Goal: Complete application form

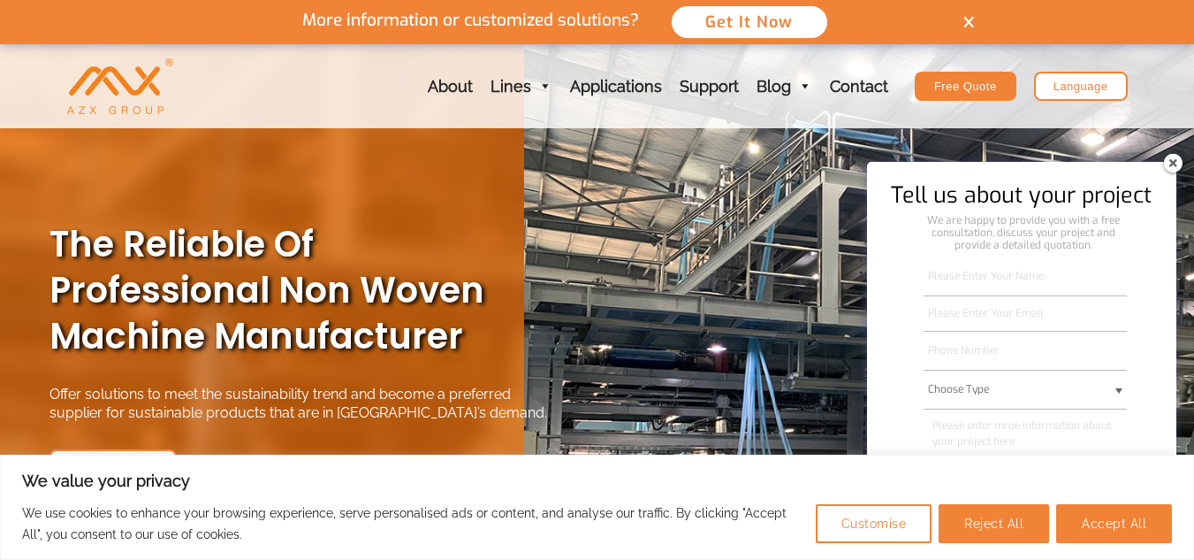
click at [981, 288] on input "Please Enter Your Name" at bounding box center [1025, 276] width 203 height 40
type input "[PERSON_NAME][EMAIL_ADDRESS][PERSON_NAME][DOMAIN_NAME]"
click at [1023, 328] on input "Please Enter Your Email" at bounding box center [1025, 313] width 203 height 36
drag, startPoint x: 1081, startPoint y: 278, endPoint x: 896, endPoint y: 283, distance: 184.9
click at [896, 283] on div "Tell us about your project We are happy to provide you with a free consultation…" at bounding box center [1021, 361] width 309 height 398
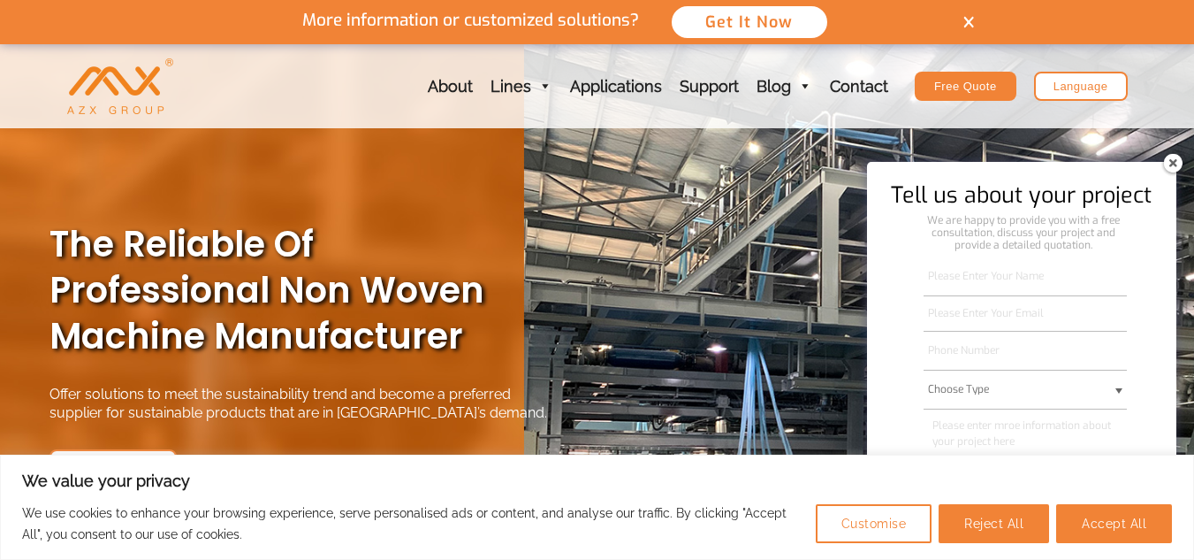
click at [957, 320] on input "Please Enter Your Email" at bounding box center [1025, 313] width 203 height 36
paste input "[PERSON_NAME][EMAIL_ADDRESS][PERSON_NAME][DOMAIN_NAME]"
type input "[PERSON_NAME][EMAIL_ADDRESS][PERSON_NAME][DOMAIN_NAME]"
click at [963, 291] on input "Please Enter Your Name" at bounding box center [1025, 276] width 203 height 40
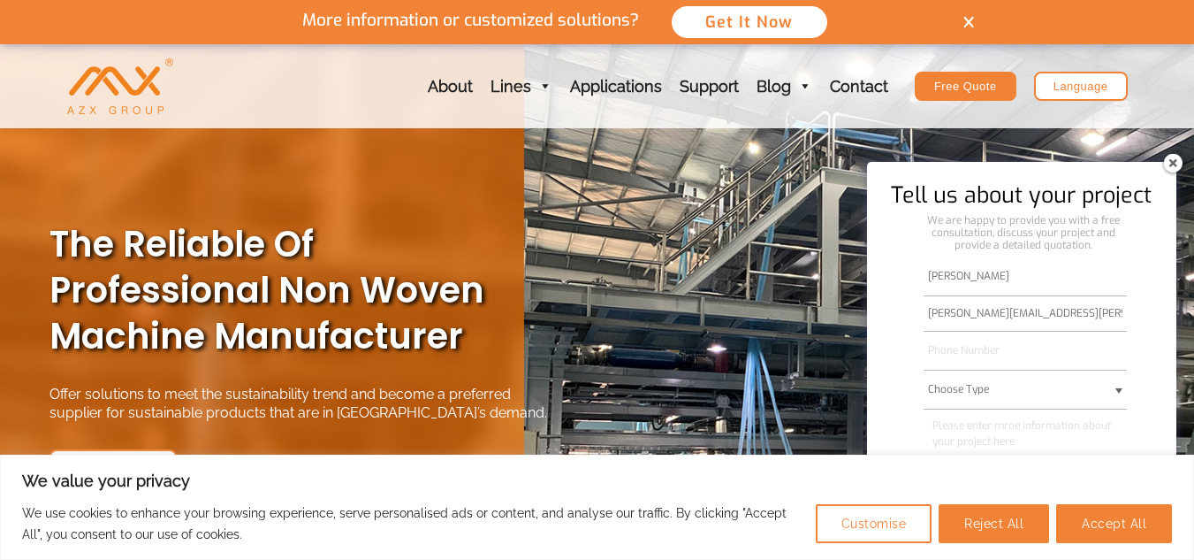
type input "[PERSON_NAME]"
click at [1017, 394] on select "Choose Type Meltblown Non woven Machine Spunbond Non woven Machine Spun-melt No…" at bounding box center [1025, 390] width 203 height 40
select select "Meltblown Non woven Machine"
click at [924, 370] on select "Choose Type Meltblown Non woven Machine Spunbond Non woven Machine Spun-melt No…" at bounding box center [1025, 390] width 203 height 40
click at [1060, 439] on textarea "Please enter mroe information about your project here" at bounding box center [1025, 434] width 203 height 52
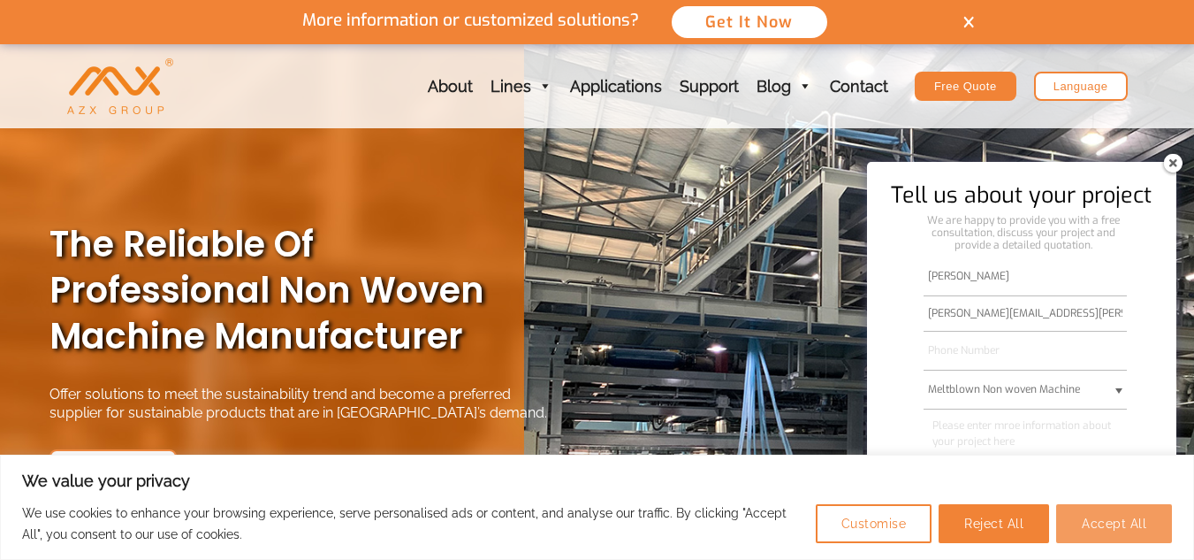
click at [1101, 522] on button "Accept All" at bounding box center [1114, 523] width 116 height 39
checkbox input "true"
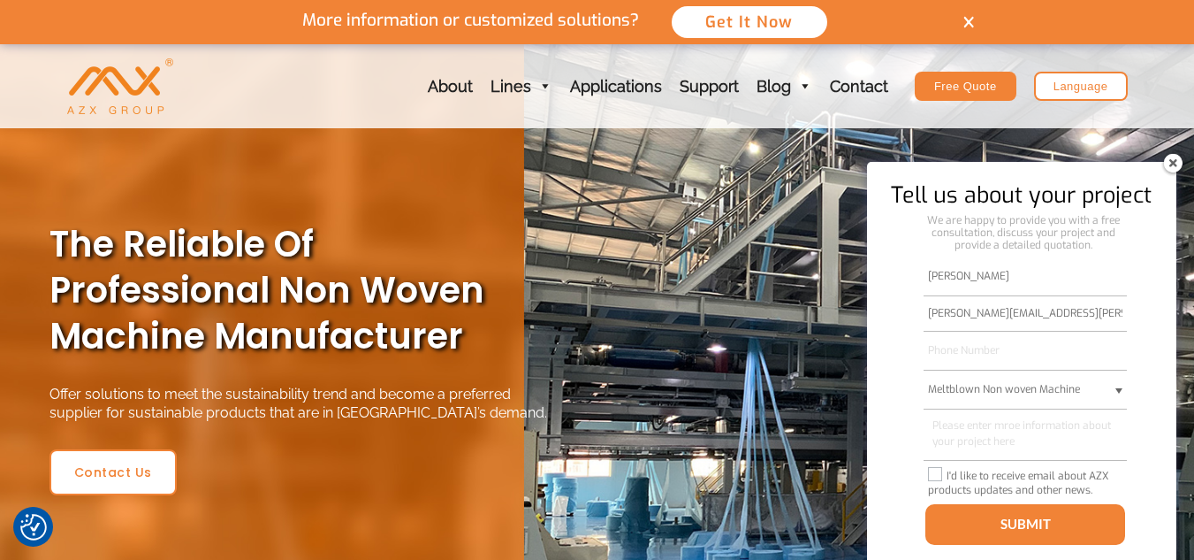
click at [938, 476] on input"] "I'd like to receive email about AZX products updates and other news." at bounding box center [935, 474] width 14 height 14
checkbox input"] "true"
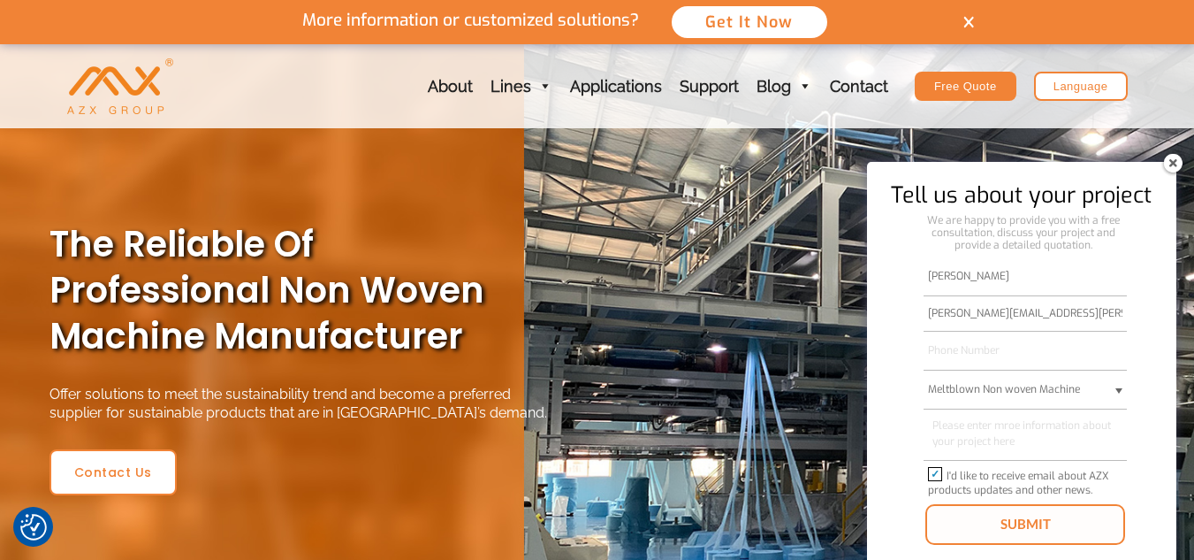
click at [981, 512] on button "SUBMIT" at bounding box center [1026, 524] width 200 height 41
